Goal: Task Accomplishment & Management: Use online tool/utility

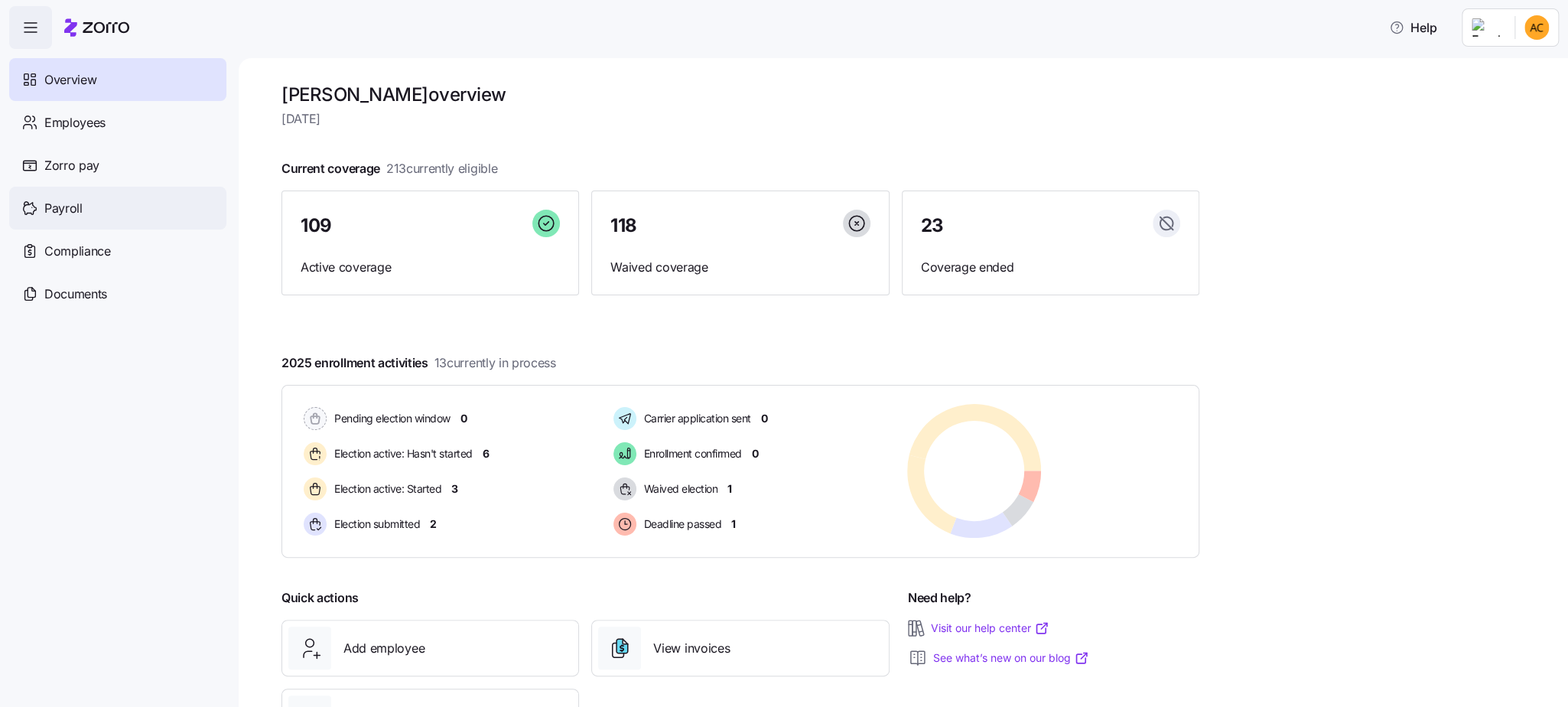
click at [65, 206] on span "Payroll" at bounding box center [63, 209] width 38 height 19
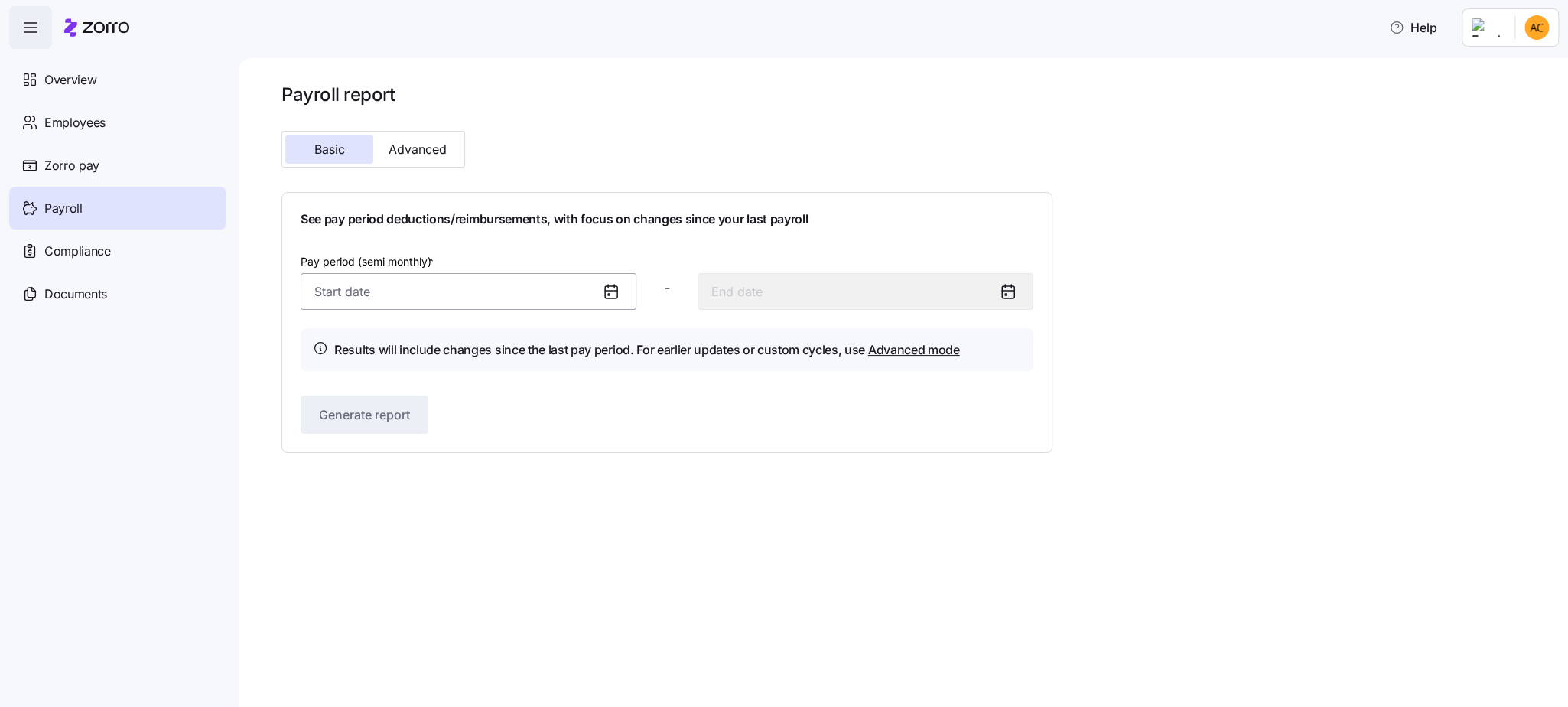
click at [594, 290] on input "Pay period (semi monthly) *" at bounding box center [469, 292] width 336 height 37
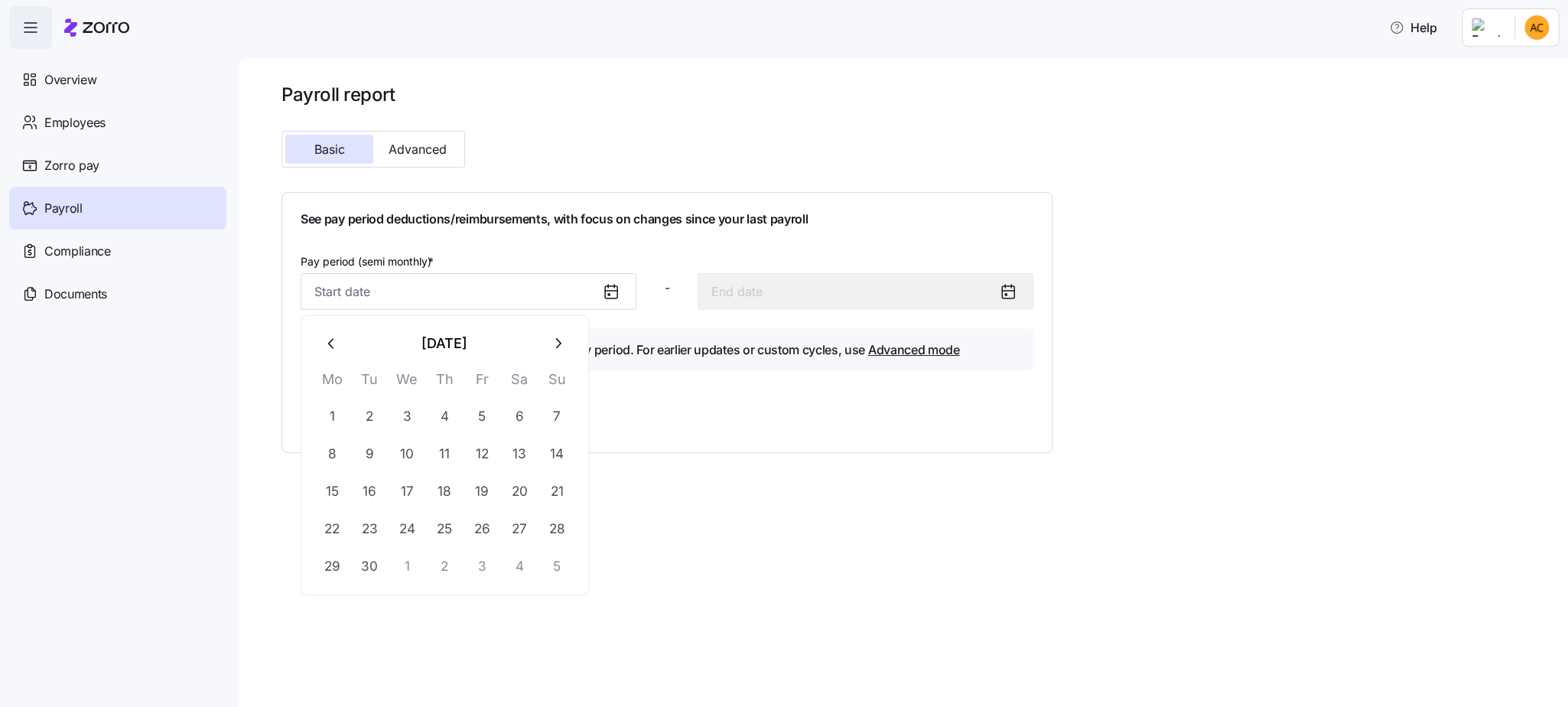
click at [616, 291] on icon at bounding box center [611, 291] width 12 height 0
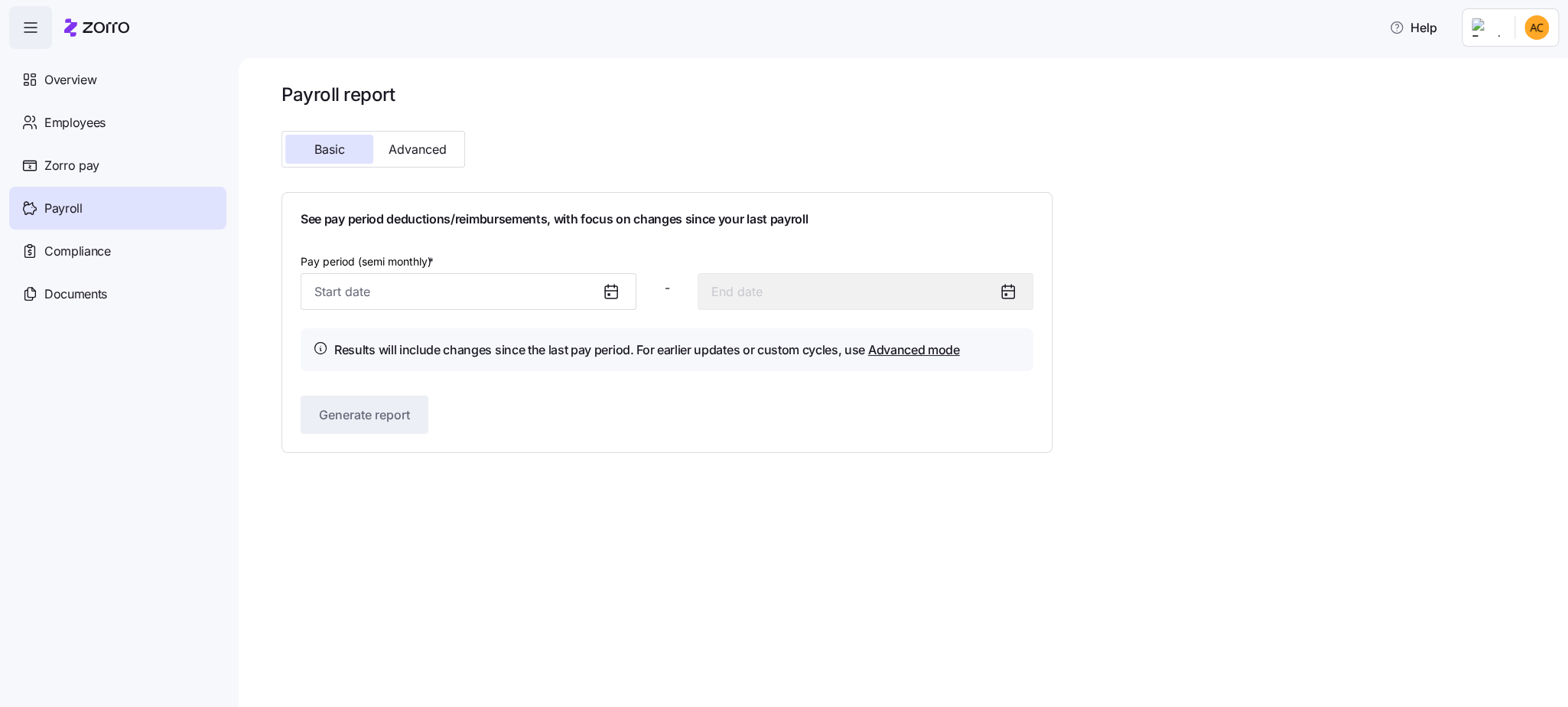
click at [615, 293] on icon at bounding box center [611, 291] width 19 height 19
click at [608, 294] on icon at bounding box center [608, 295] width 2 height 2
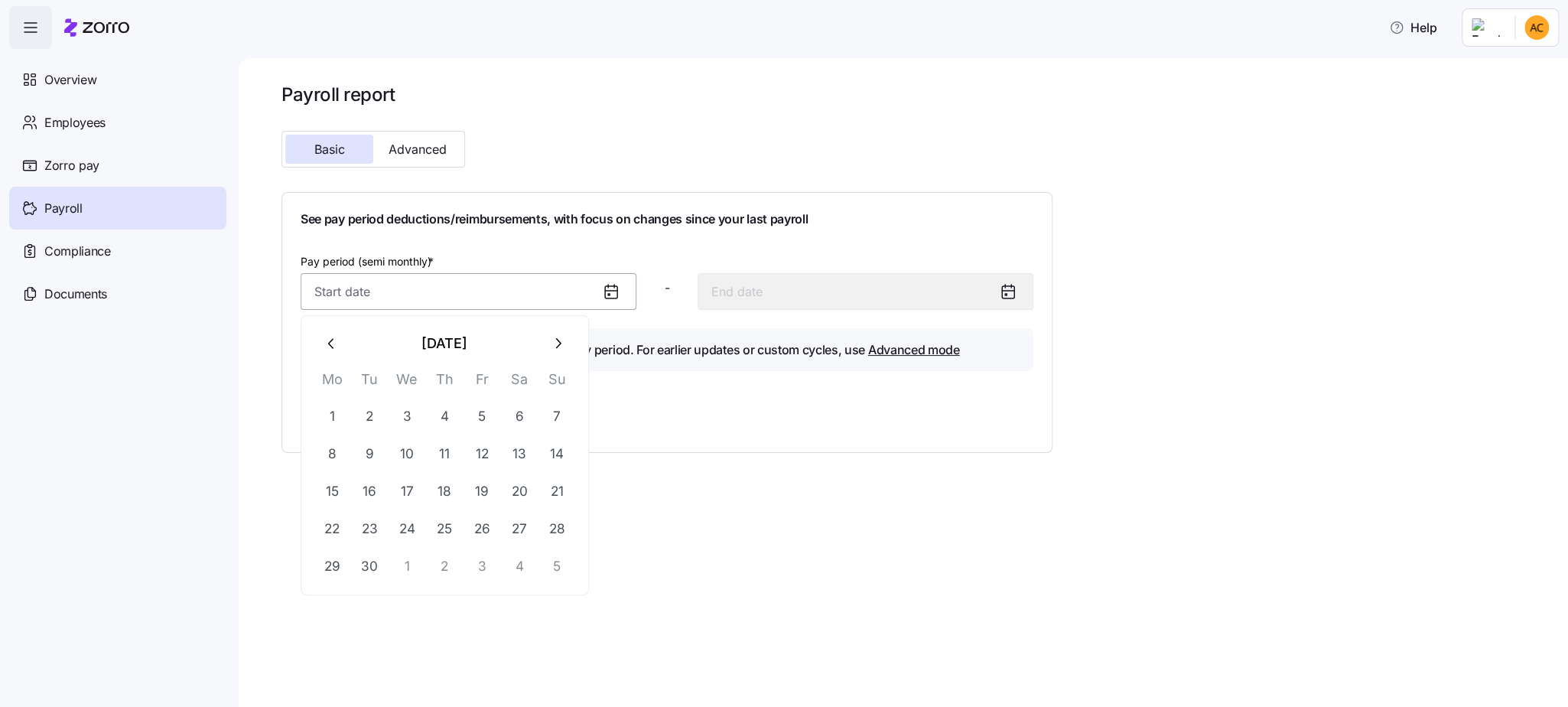
click at [527, 297] on input "Pay period (semi monthly) *" at bounding box center [469, 292] width 336 height 37
click at [336, 414] on button "1" at bounding box center [333, 417] width 37 height 37
type input "[DATE]"
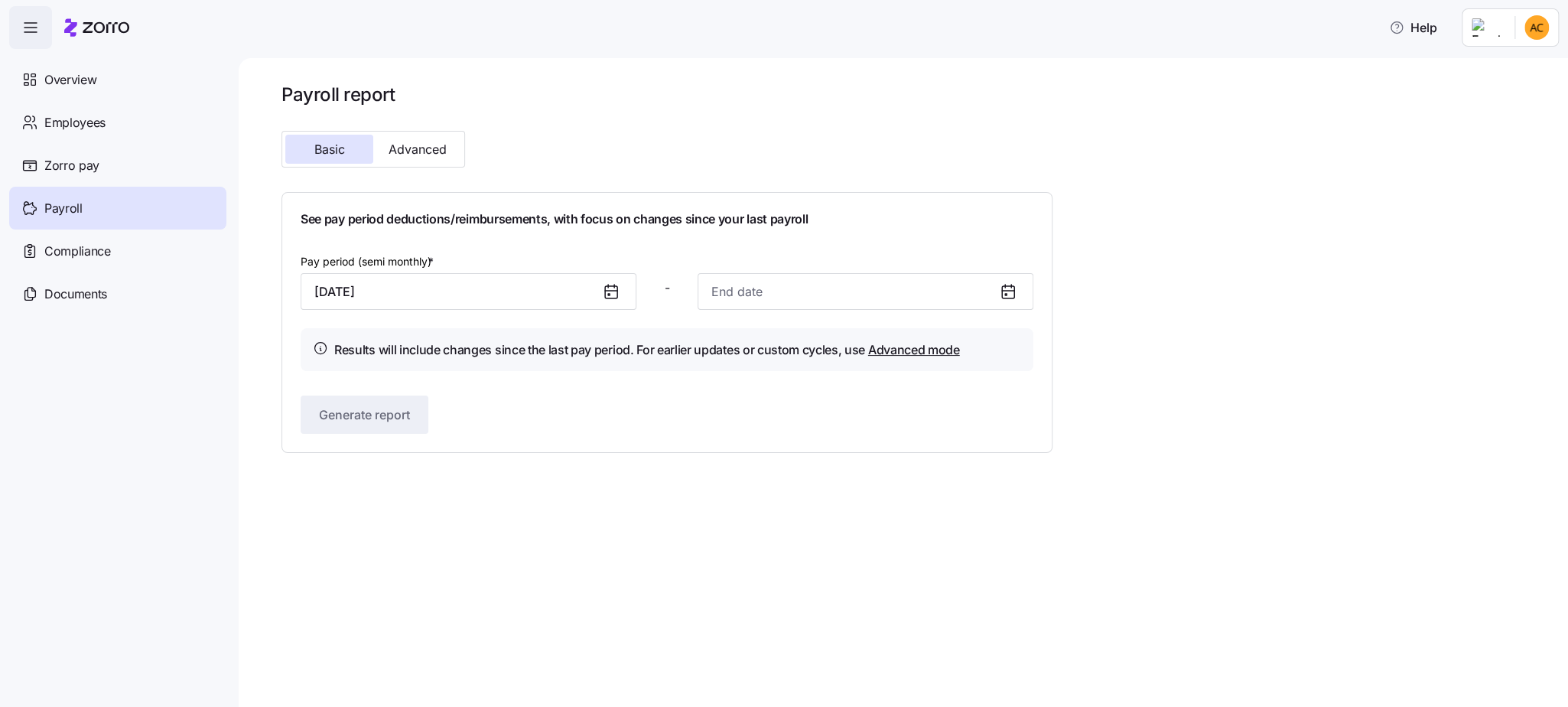
click at [1006, 291] on icon at bounding box center [1007, 291] width 19 height 19
click at [1006, 294] on icon at bounding box center [1006, 295] width 2 height 2
click at [835, 293] on input at bounding box center [866, 292] width 336 height 37
click at [805, 493] on button "17" at bounding box center [805, 491] width 37 height 37
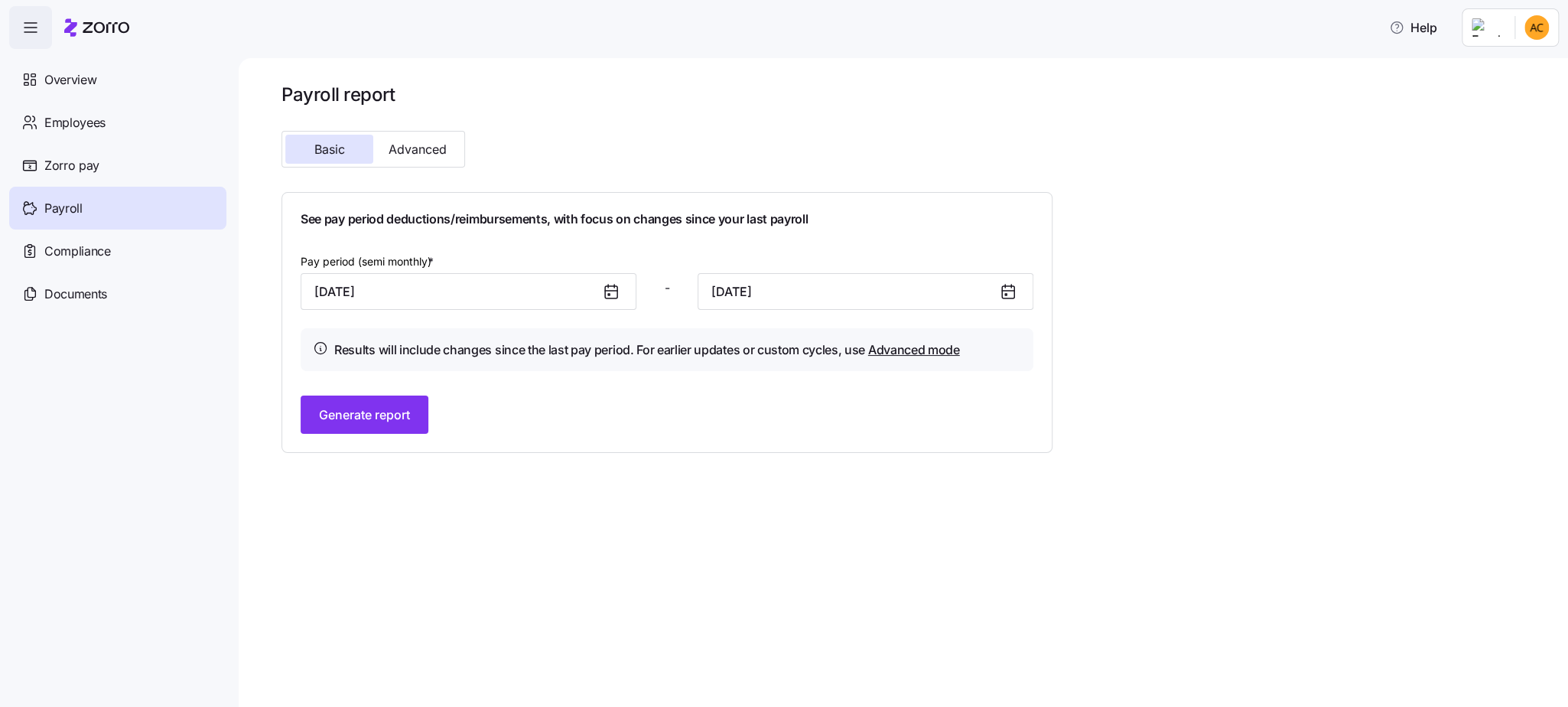
type input "[DATE]"
click at [380, 416] on span "Generate report" at bounding box center [364, 414] width 91 height 19
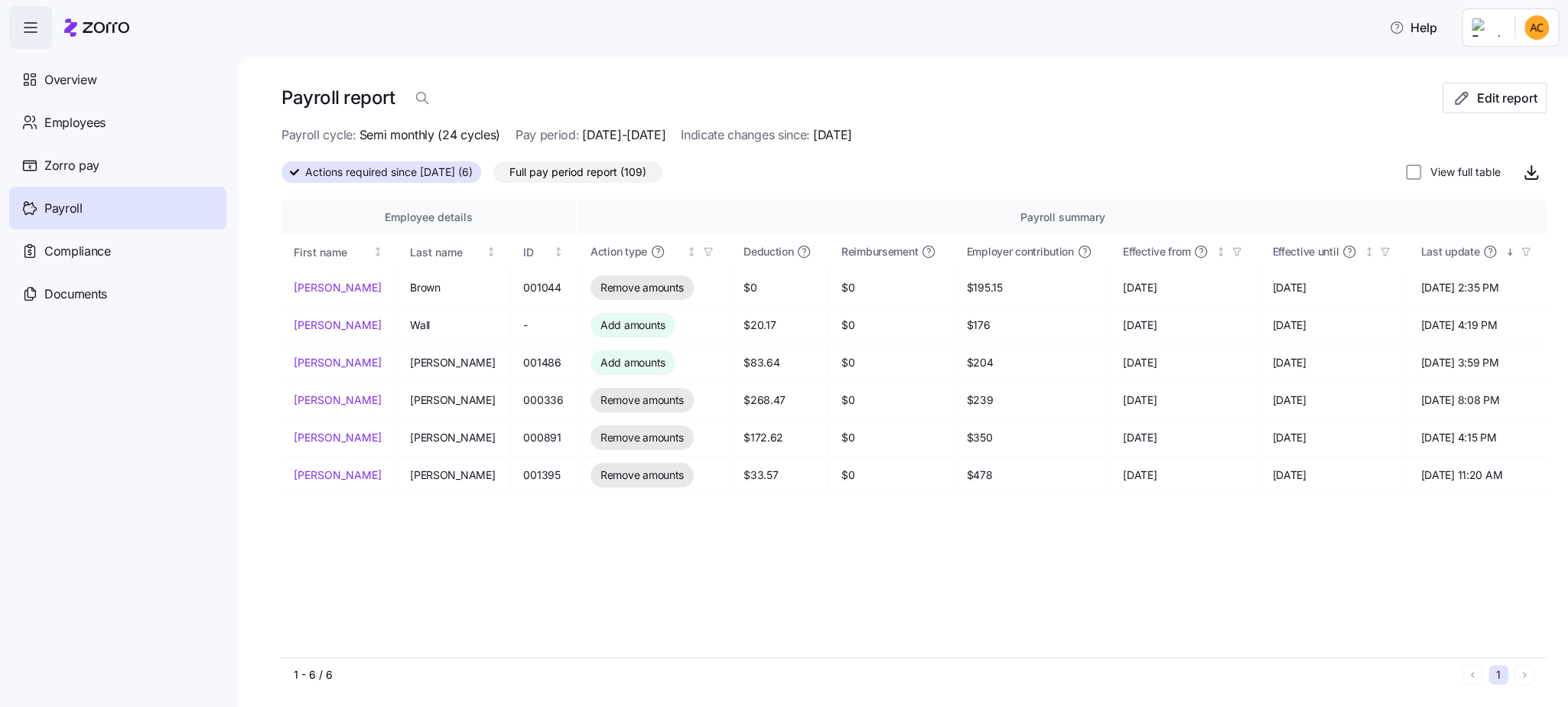
click at [612, 178] on span "Full pay period report (109)" at bounding box center [577, 172] width 137 height 19
click at [493, 176] on input "Full pay period report (109)" at bounding box center [493, 176] width 0 height 0
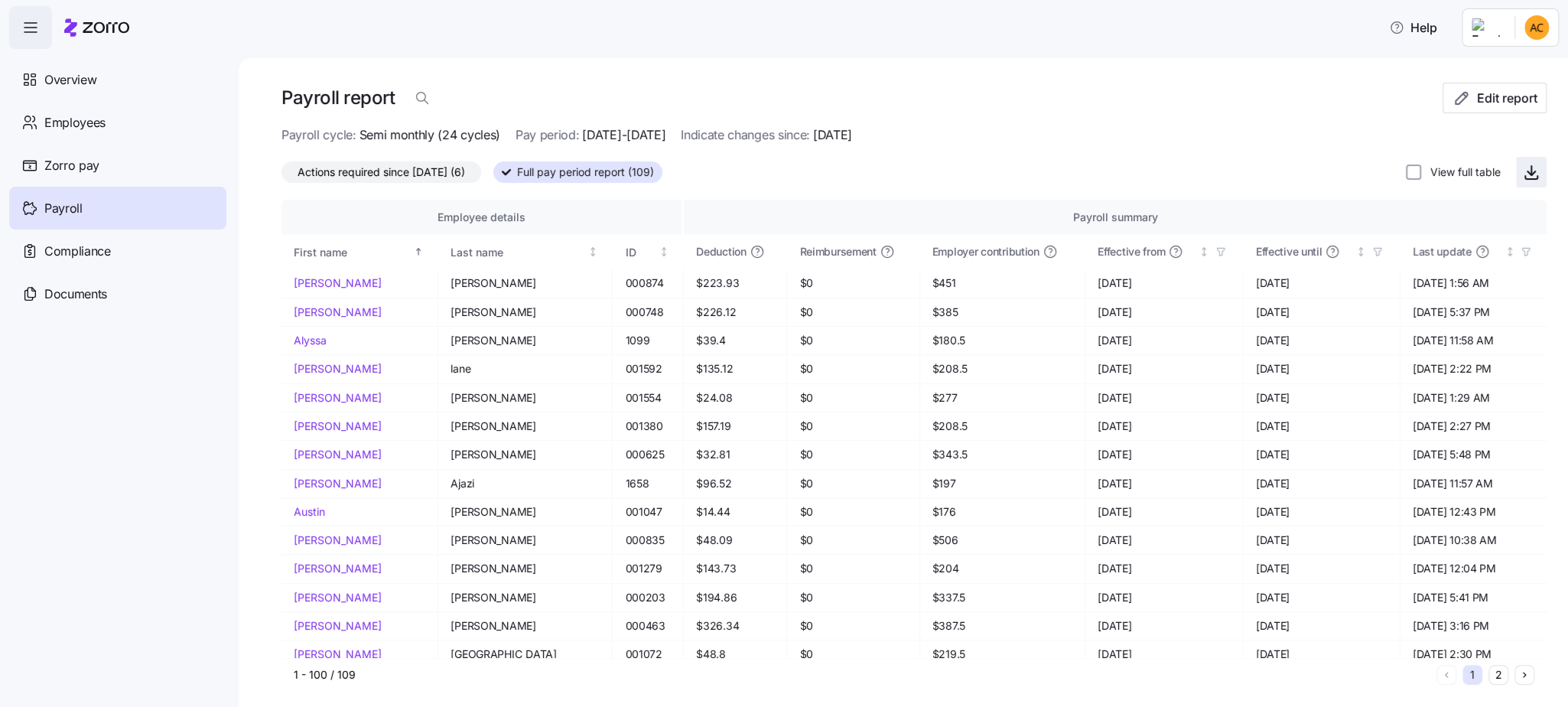
click at [1525, 179] on icon "button" at bounding box center [1531, 177] width 12 height 3
